Goal: Navigation & Orientation: Find specific page/section

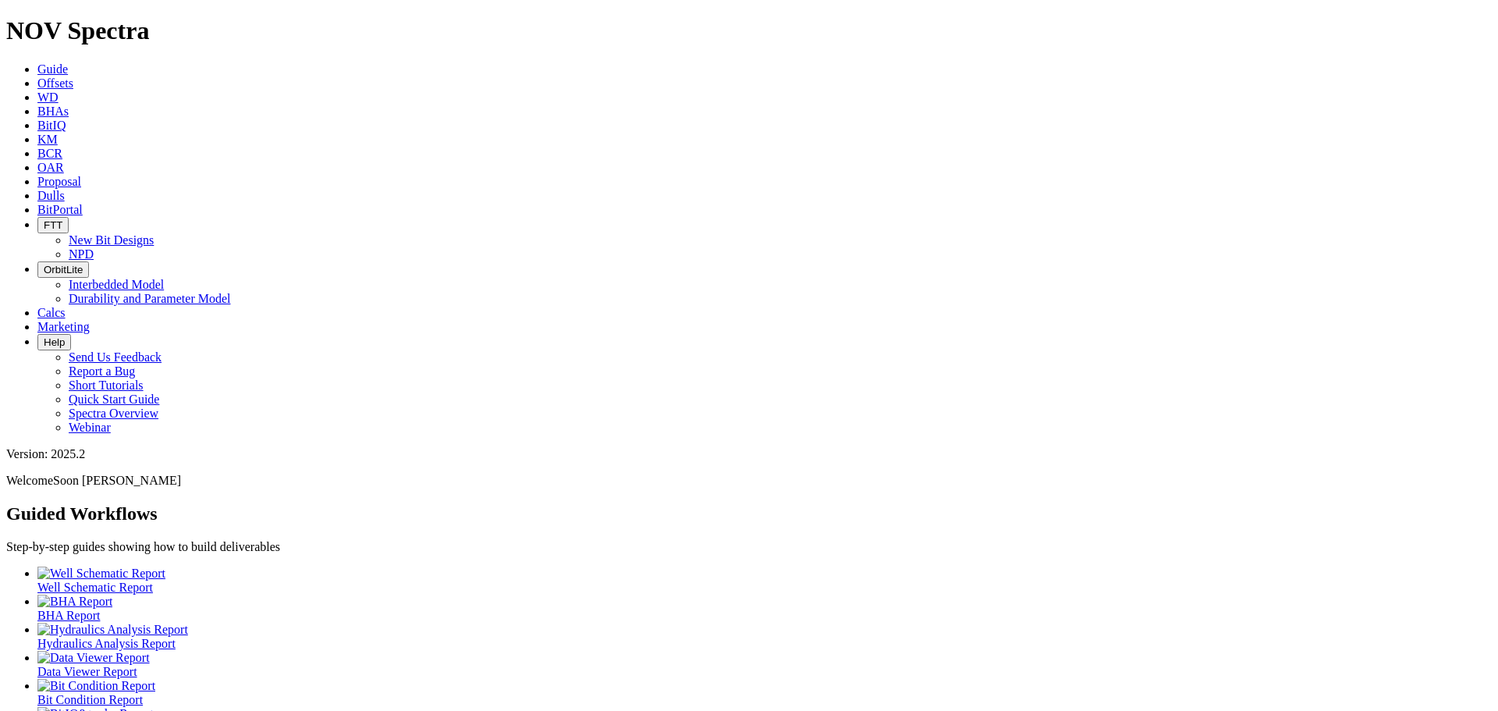
click at [44, 219] on icon "button" at bounding box center [44, 225] width 0 height 12
click at [154, 233] on link "New Bit Designs" at bounding box center [111, 239] width 85 height 13
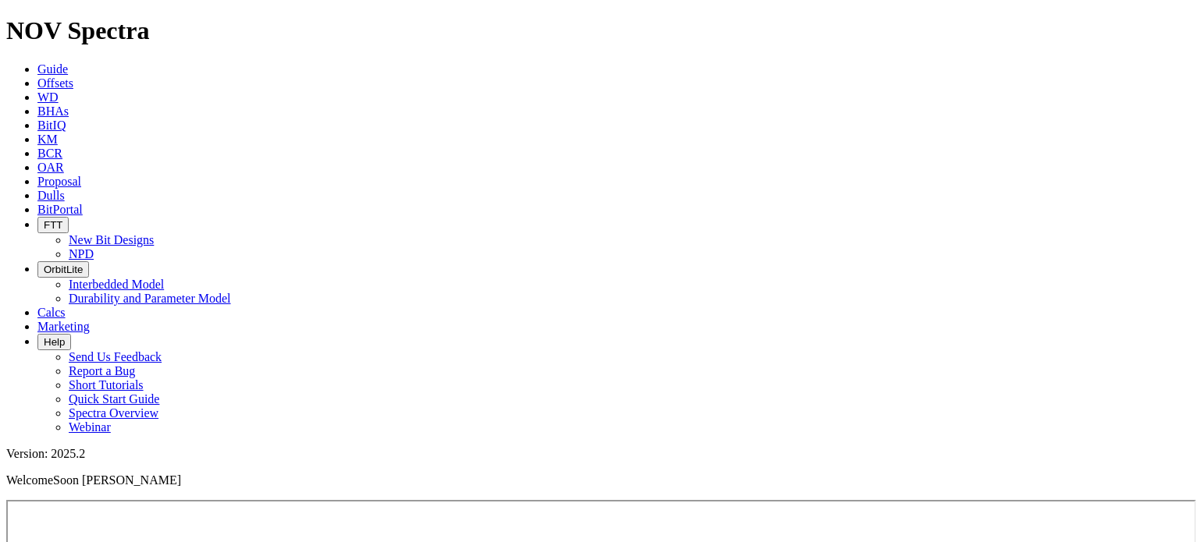
click at [37, 203] on icon at bounding box center [37, 209] width 0 height 13
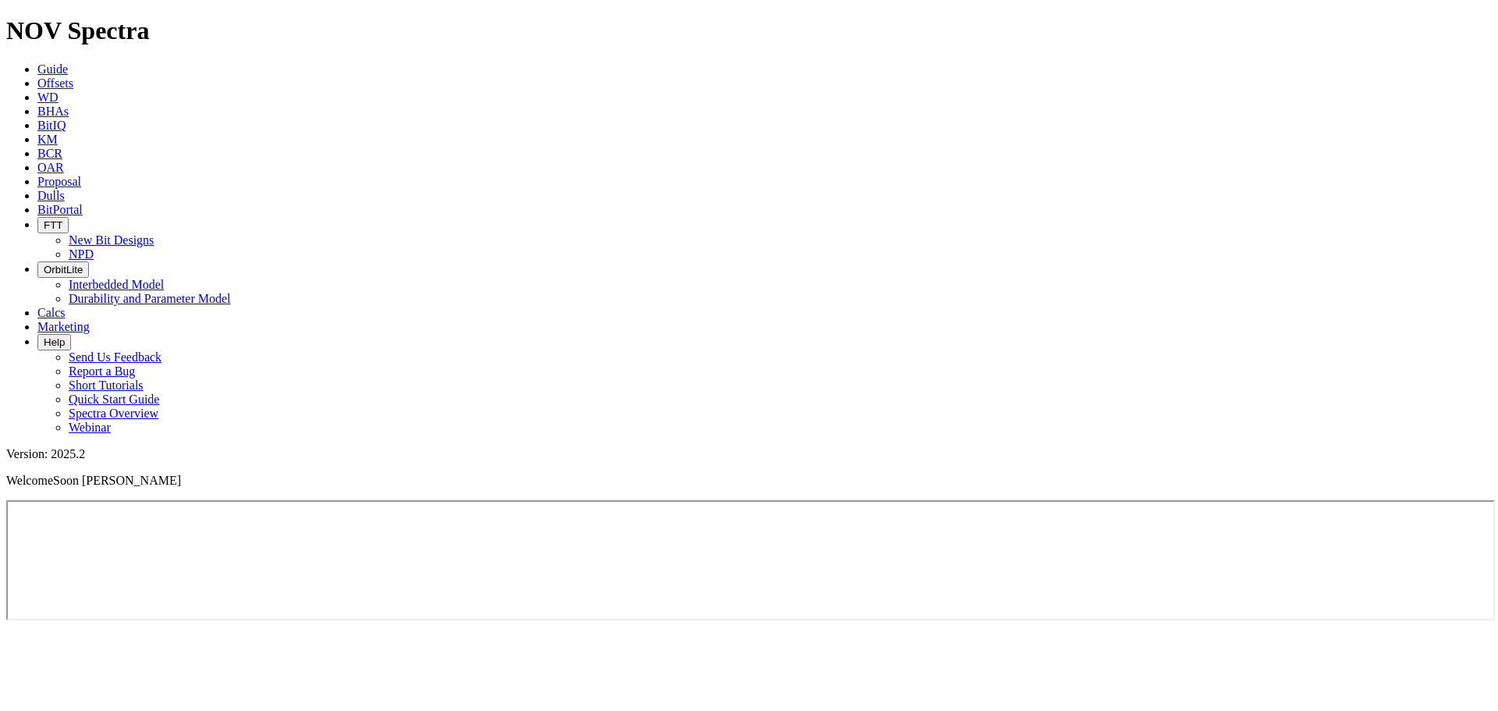
click at [181, 474] on span "Soon [PERSON_NAME]" at bounding box center [117, 480] width 128 height 13
